Goal: Navigation & Orientation: Find specific page/section

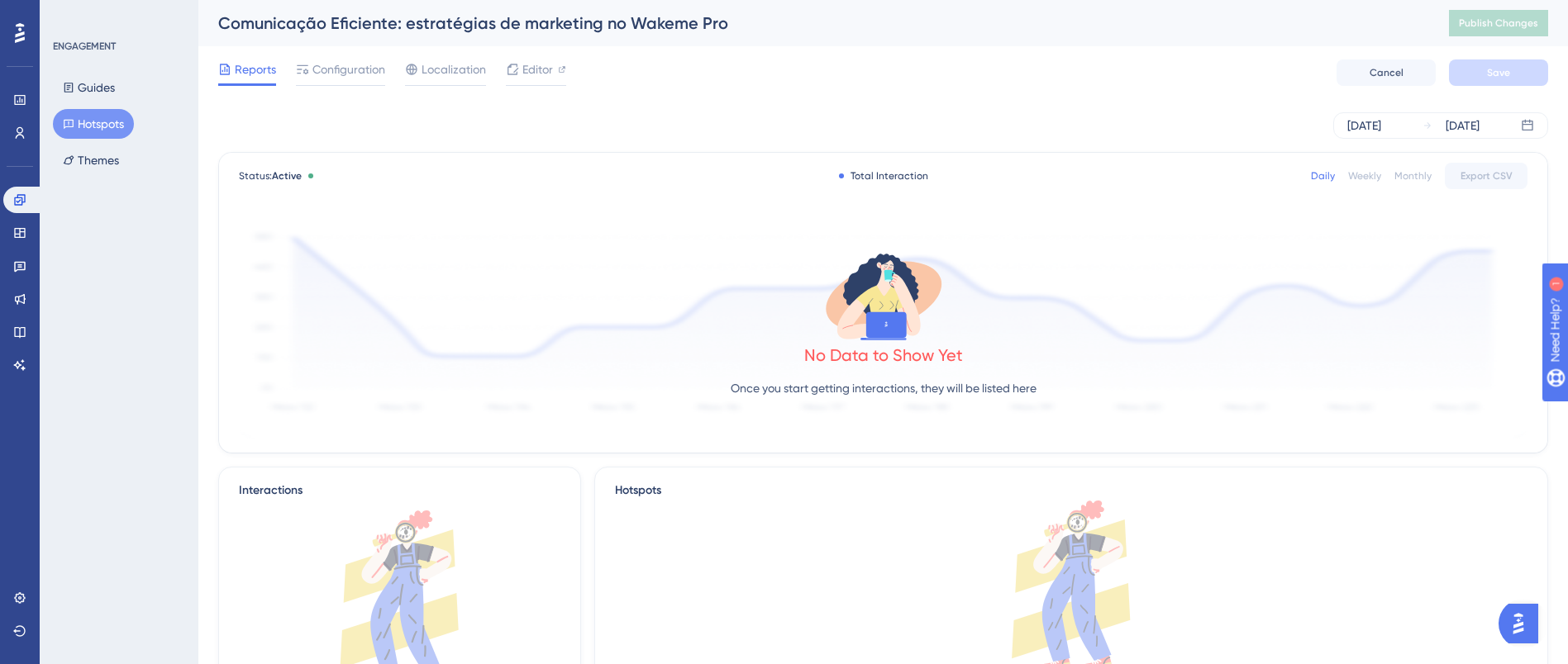
click at [92, 122] on button "Hotspots" at bounding box center [93, 124] width 81 height 30
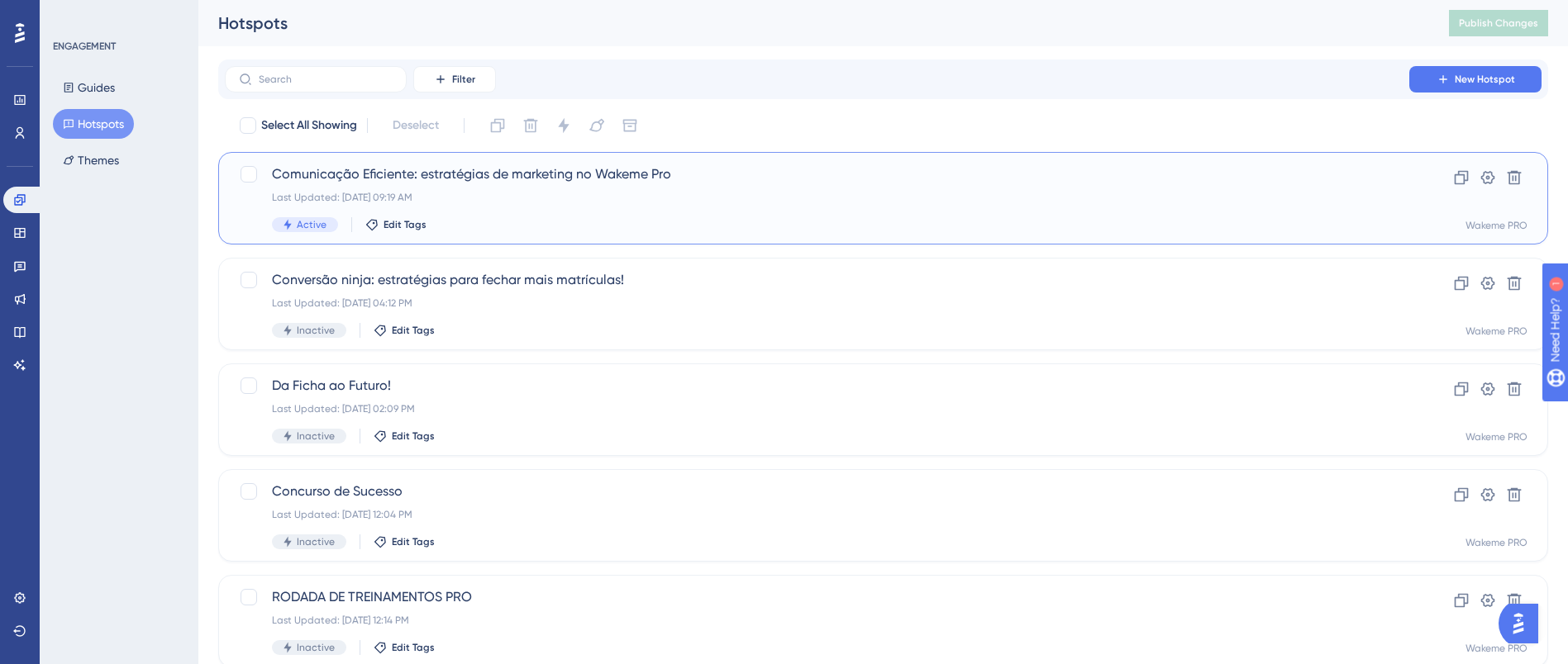
click at [512, 203] on div "Last Updated: [DATE] 09:19 AM" at bounding box center [817, 197] width 1091 height 13
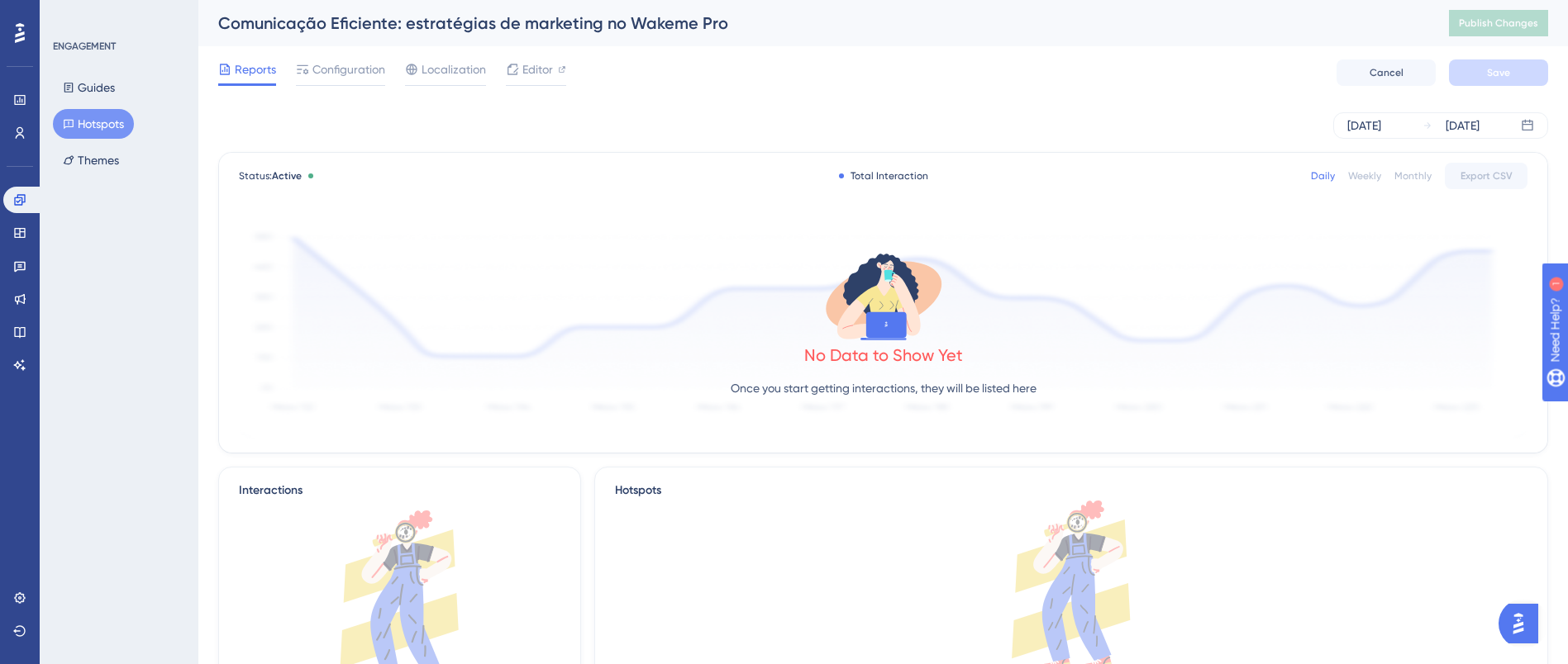
click at [68, 123] on icon at bounding box center [68, 125] width 10 height 9
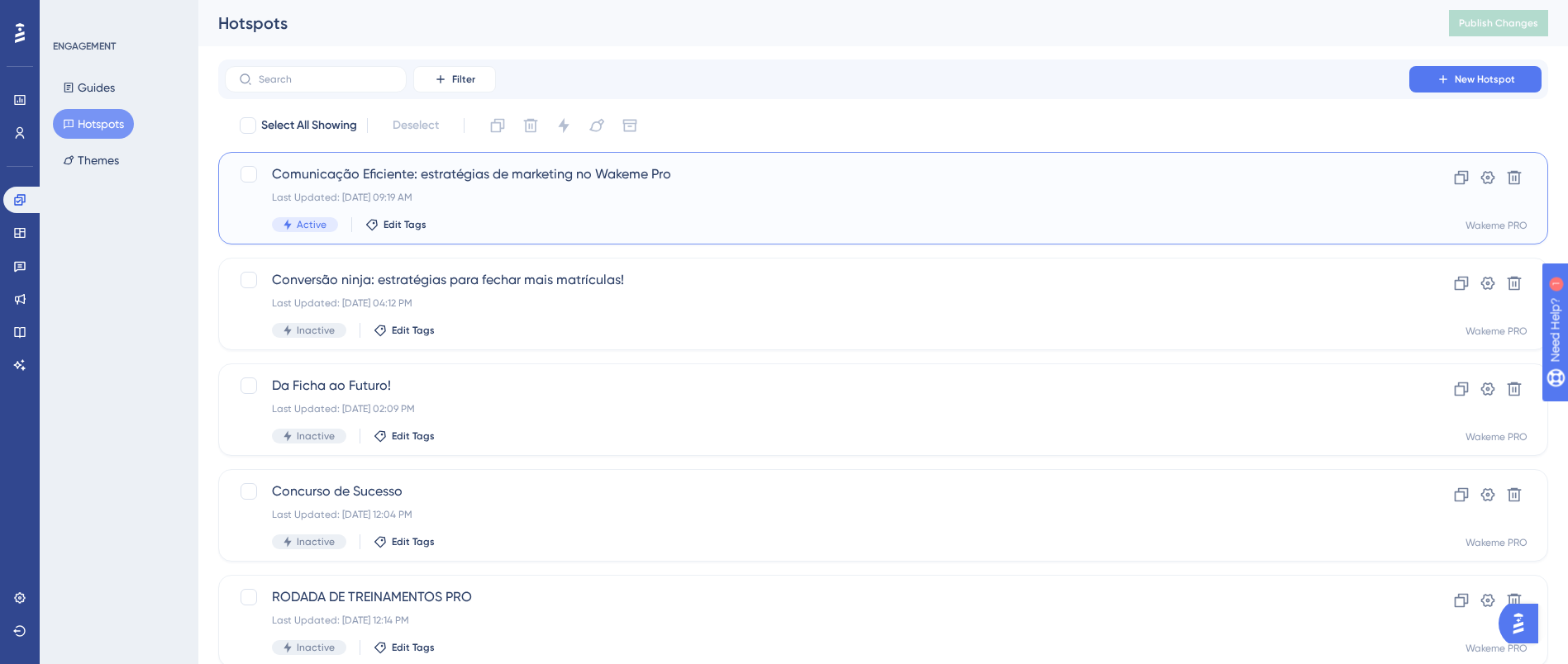
click at [535, 227] on div "Active Edit Tags" at bounding box center [817, 224] width 1091 height 15
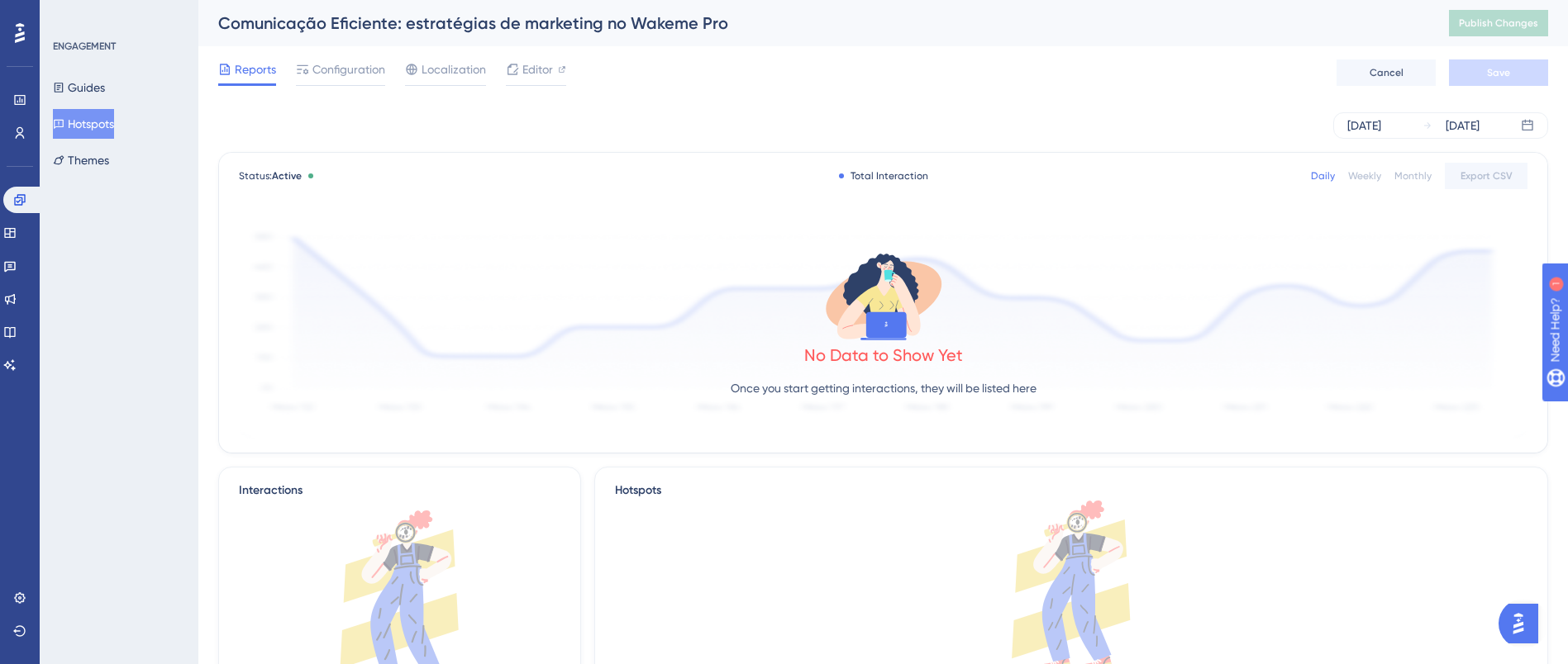
click at [93, 123] on button "Hotspots" at bounding box center [83, 124] width 61 height 30
